Goal: Task Accomplishment & Management: Complete application form

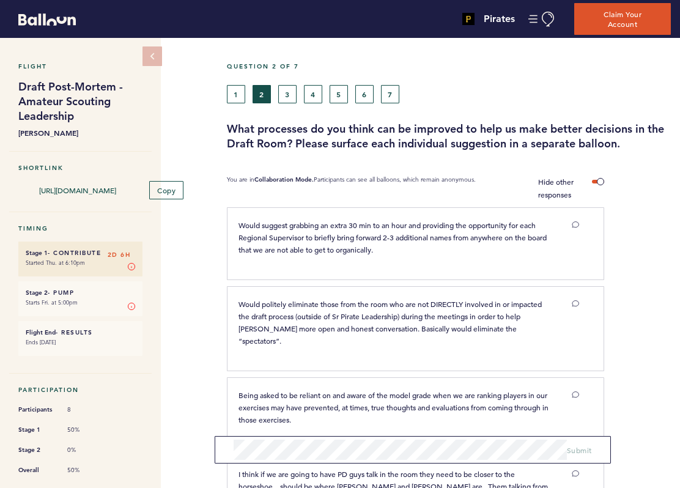
scroll to position [857, 0]
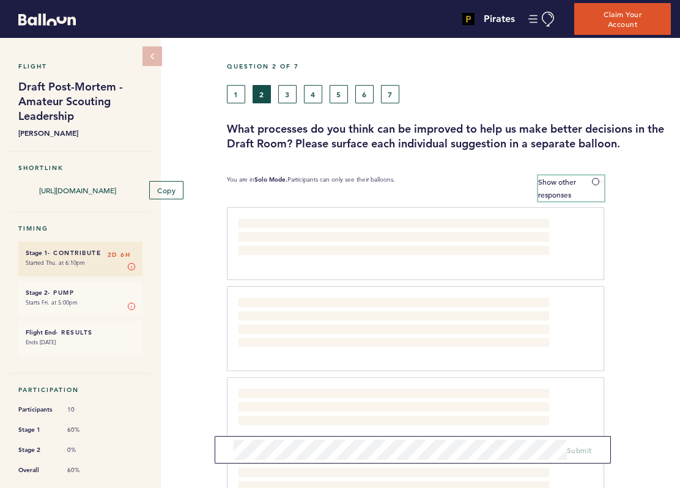
click at [597, 182] on span at bounding box center [598, 182] width 12 height 4
click at [0, 0] on input "Show other responses" at bounding box center [0, 0] width 0 height 0
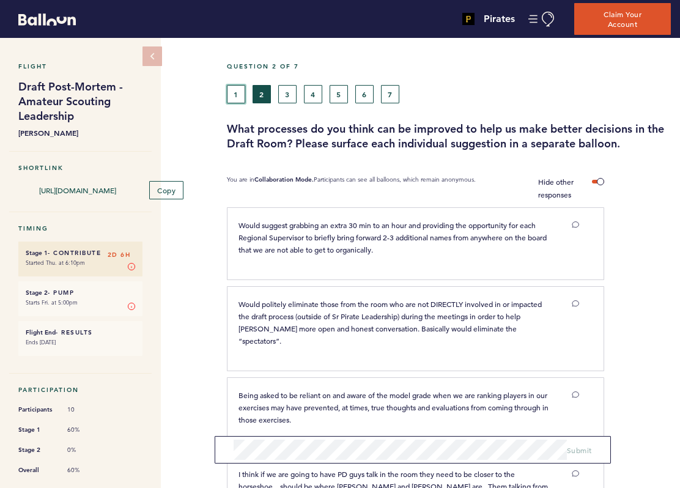
click at [240, 87] on button "1" at bounding box center [236, 94] width 18 height 18
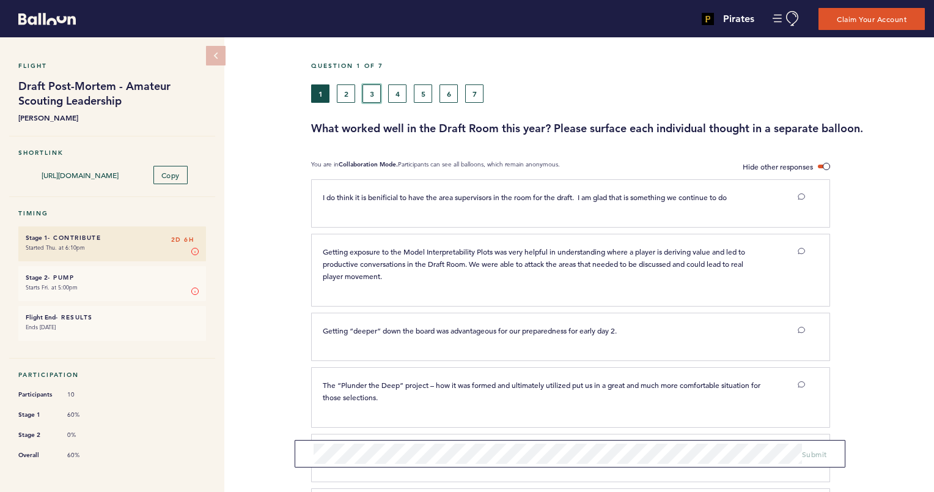
click at [377, 94] on button "3" at bounding box center [372, 93] width 18 height 18
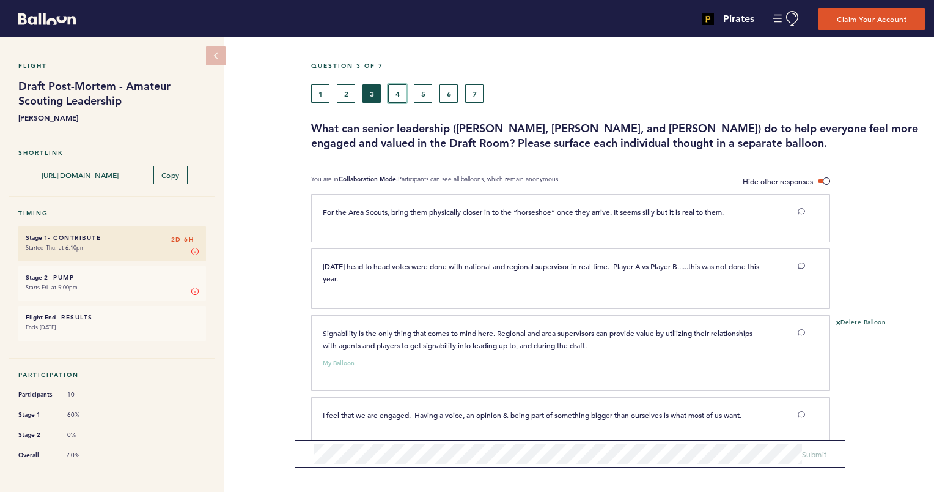
click at [399, 84] on button "4" at bounding box center [397, 93] width 18 height 18
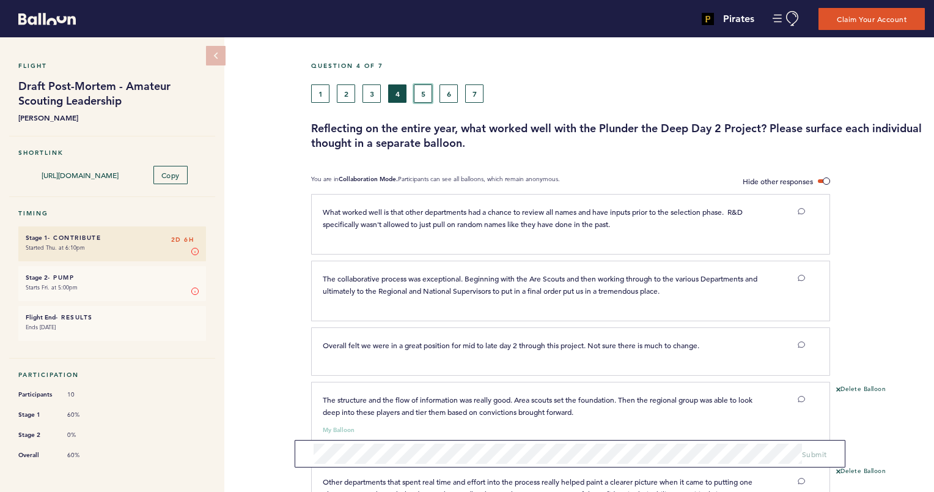
click at [424, 84] on button "5" at bounding box center [423, 93] width 18 height 18
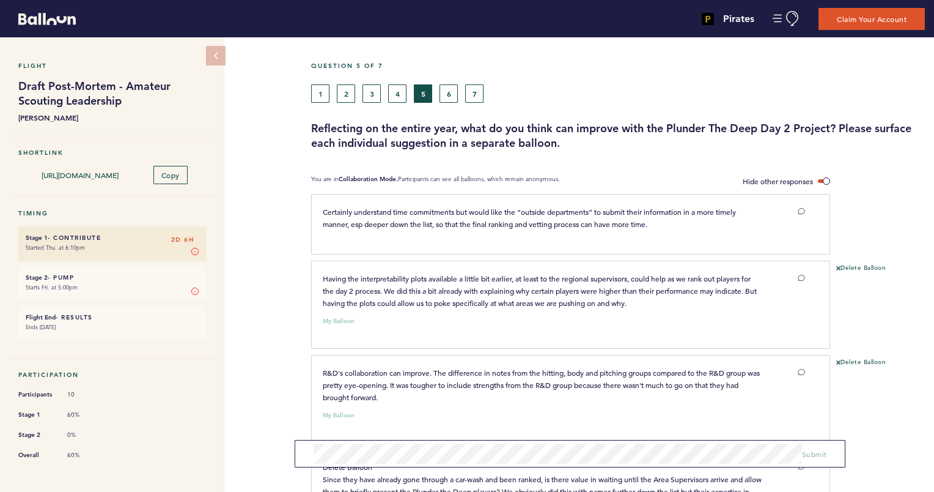
click at [453, 38] on div "Question 5 of 7 1 2 3 4 5 6 7 Reflecting on the entire year, what do you think …" at bounding box center [622, 346] width 623 height 618
click at [442, 95] on button "6" at bounding box center [449, 93] width 18 height 18
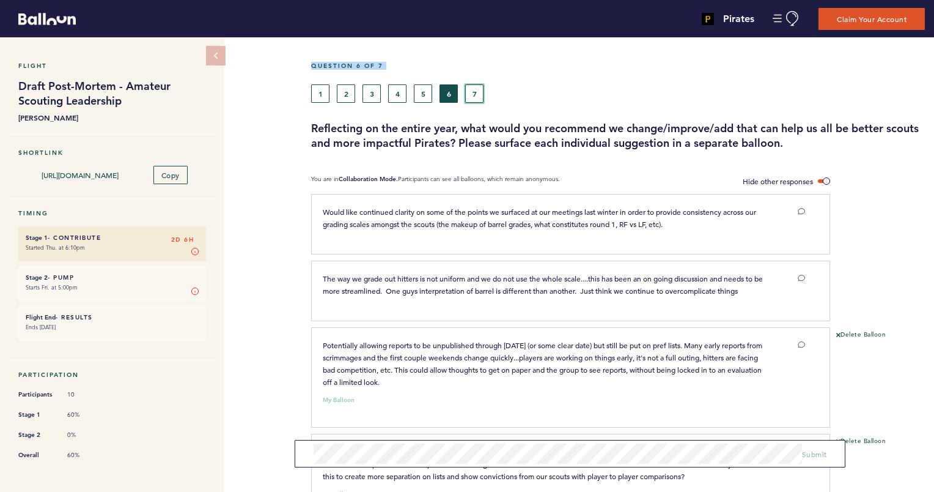
click at [478, 90] on button "7" at bounding box center [474, 93] width 18 height 18
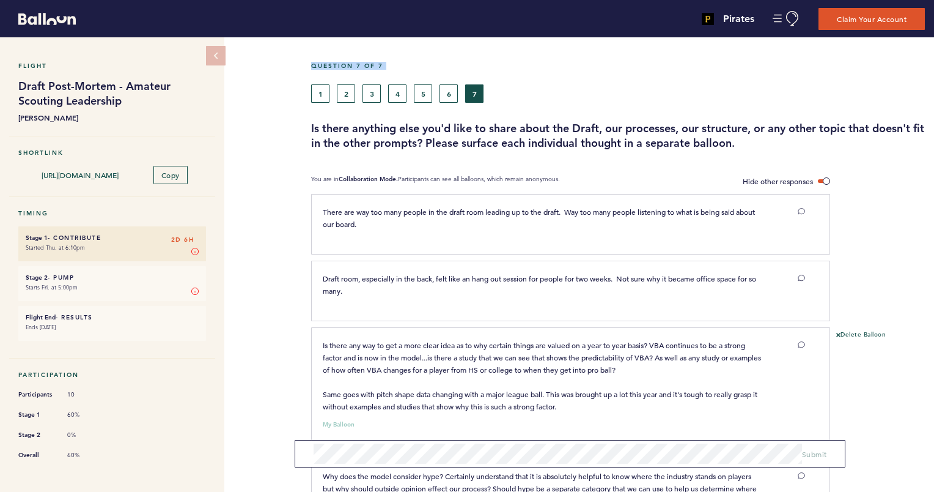
click at [558, 83] on div "Question 7 of 7" at bounding box center [618, 73] width 632 height 23
